Goal: Information Seeking & Learning: Find contact information

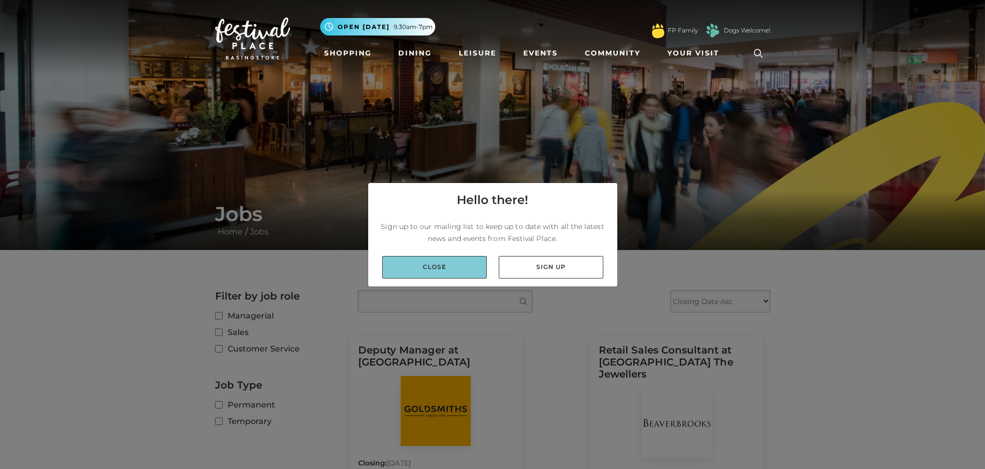
click at [443, 271] on link "Close" at bounding box center [434, 267] width 105 height 23
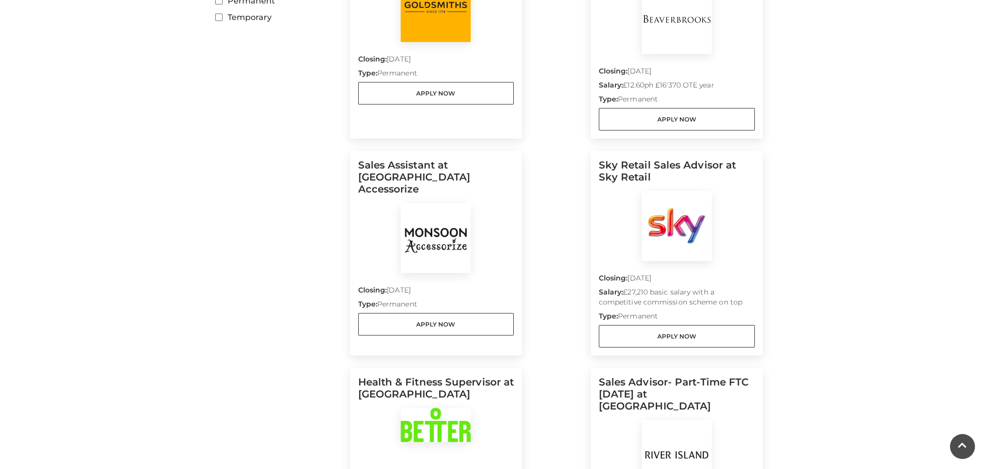
scroll to position [495, 0]
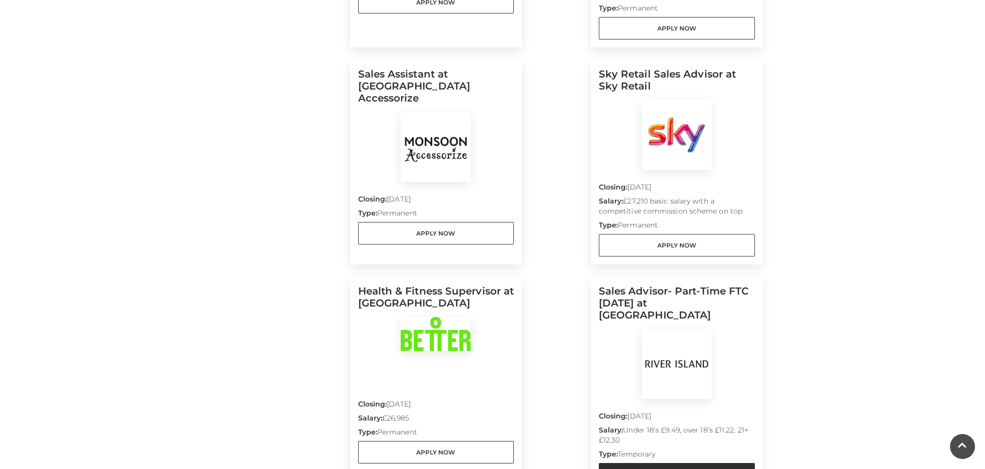
click at [663, 463] on link "Apply Now" at bounding box center [677, 474] width 156 height 23
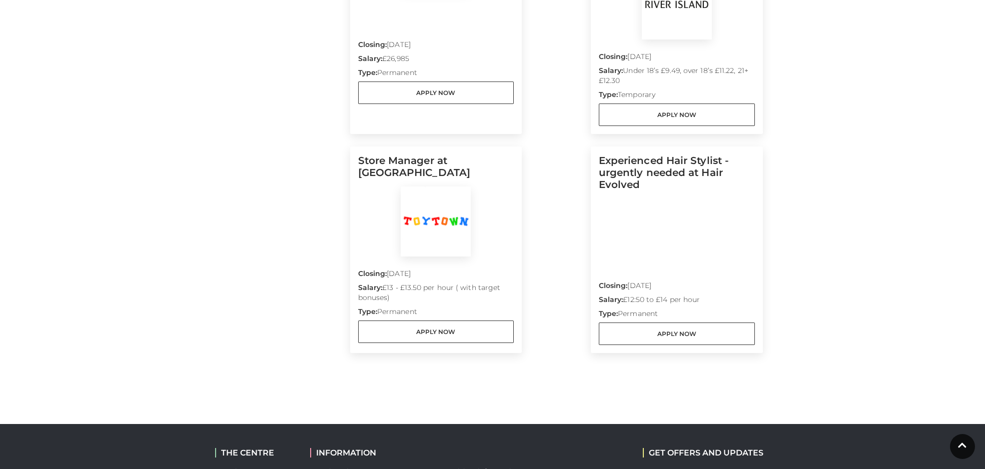
scroll to position [513, 0]
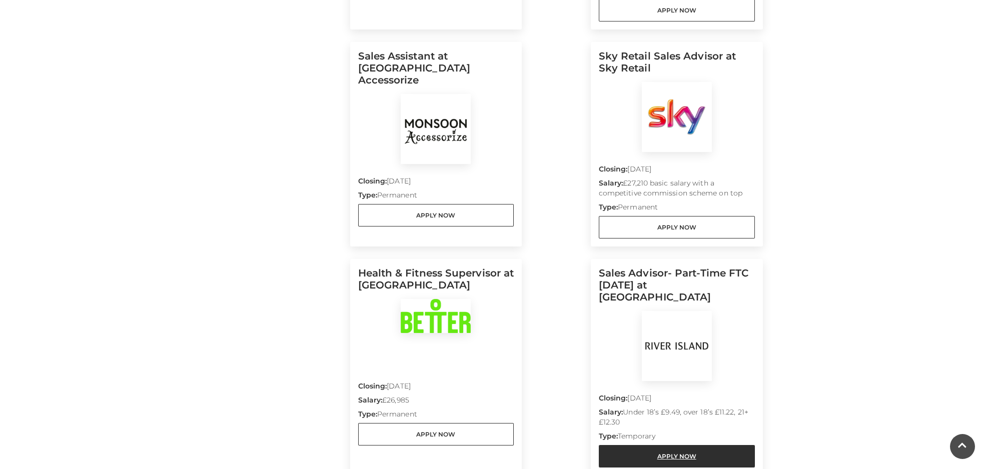
click at [688, 445] on link "Apply Now" at bounding box center [677, 456] width 156 height 23
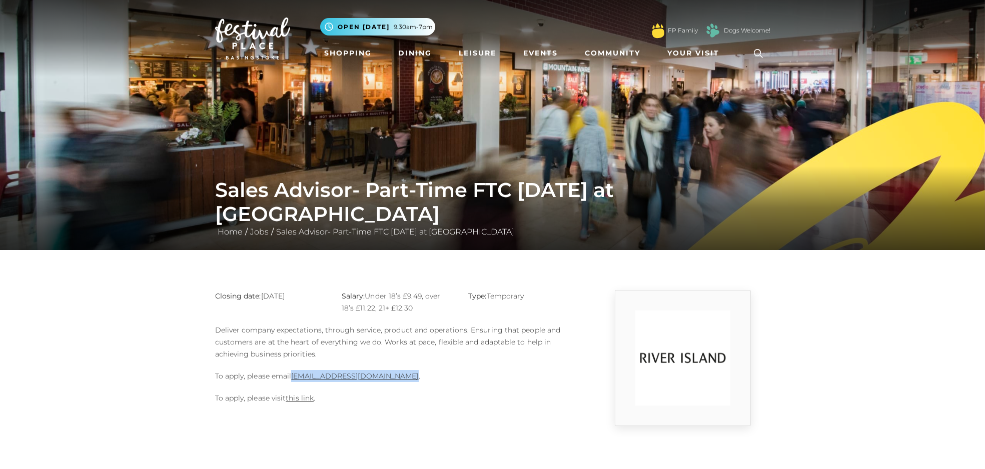
drag, startPoint x: 399, startPoint y: 377, endPoint x: 293, endPoint y: 368, distance: 106.4
click at [293, 368] on div "Closing date: 15-09-2025 Salary: Under 18’s £9.49, over 18’s £11.22, 21+ £12.30…" at bounding box center [398, 358] width 380 height 136
copy link "Basingstoke@river-island.com"
drag, startPoint x: 612, startPoint y: 217, endPoint x: 538, endPoint y: 217, distance: 73.6
click at [538, 217] on h1 "Sales Advisor- Part-Time FTC [DATE] at [GEOGRAPHIC_DATA]" at bounding box center [492, 202] width 555 height 48
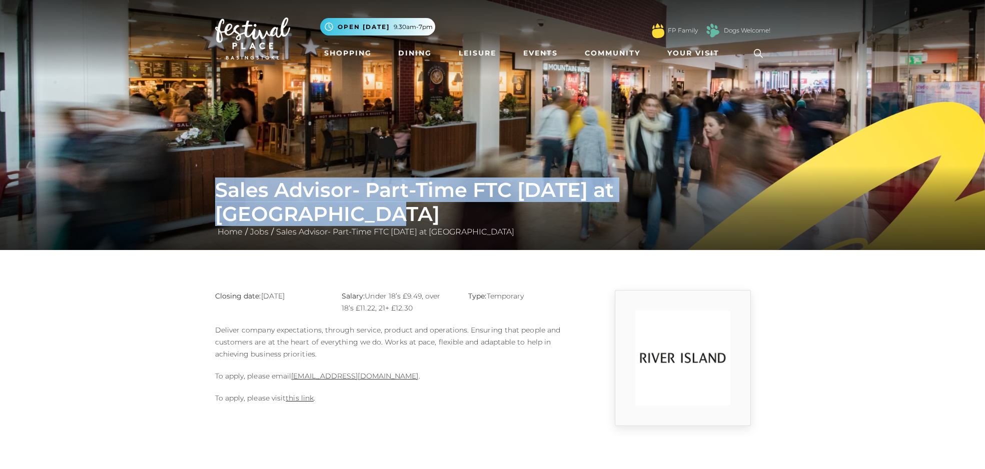
drag, startPoint x: 764, startPoint y: 216, endPoint x: 207, endPoint y: 210, distance: 557.5
click at [207, 215] on div "Sales Advisor- Part-Time FTC JAN 2026 at River Island Home / Jobs / Sales Advis…" at bounding box center [492, 208] width 985 height 84
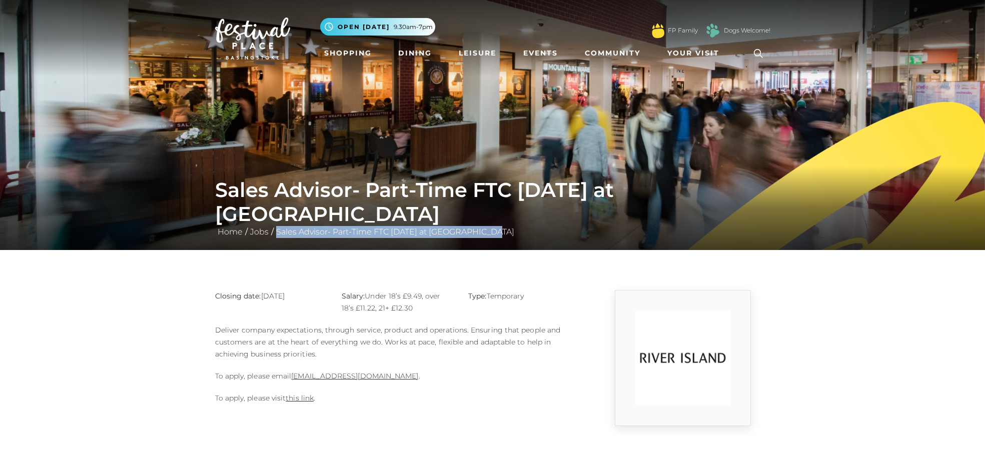
drag, startPoint x: 498, startPoint y: 236, endPoint x: 276, endPoint y: 239, distance: 222.2
click at [276, 239] on div "Sales Advisor- Part-Time FTC JAN 2026 at River Island Home / Jobs / Sales Advis…" at bounding box center [492, 208] width 985 height 84
copy link "Sales Advisor- Part-Time FTC [DATE] at [GEOGRAPHIC_DATA]"
